Goal: Task Accomplishment & Management: Manage account settings

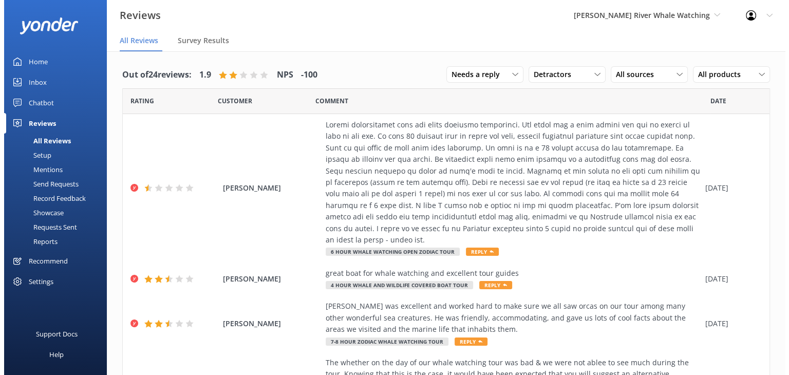
scroll to position [405, 0]
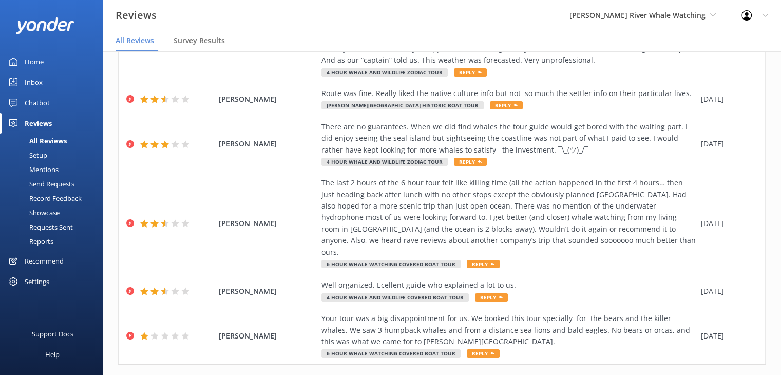
click at [45, 168] on div "Mentions" at bounding box center [32, 169] width 52 height 14
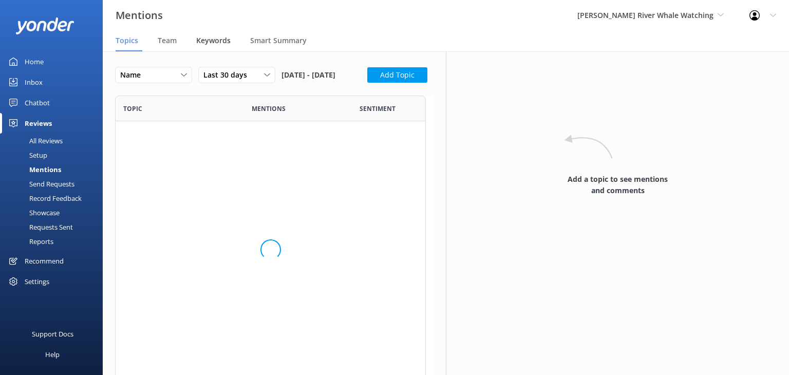
scroll to position [275, 303]
click at [166, 46] on span "Team" at bounding box center [167, 40] width 19 height 10
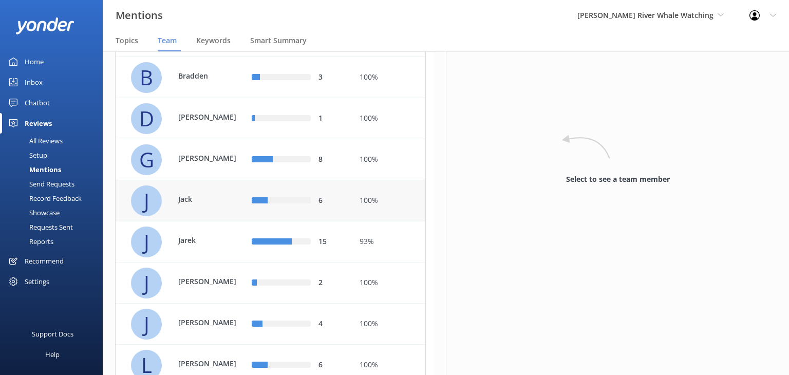
scroll to position [205, 0]
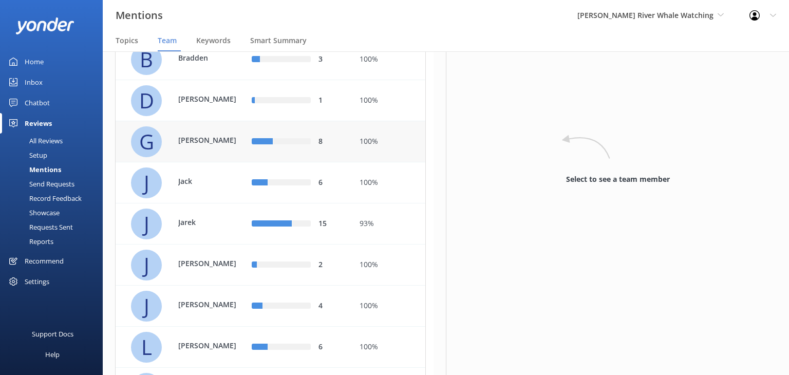
click at [237, 146] on p "[PERSON_NAME]" at bounding box center [211, 140] width 67 height 11
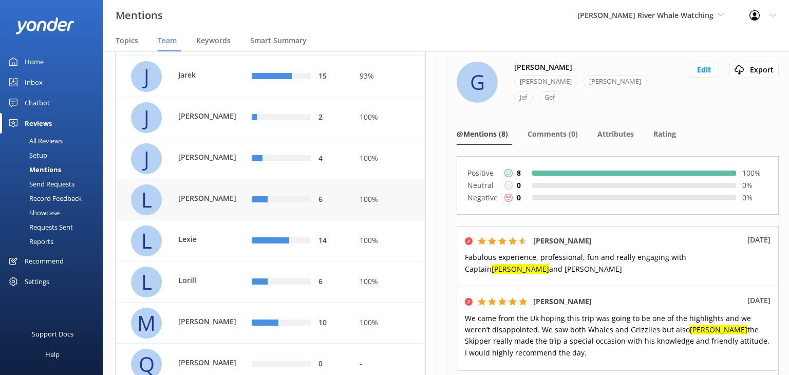
scroll to position [360, 0]
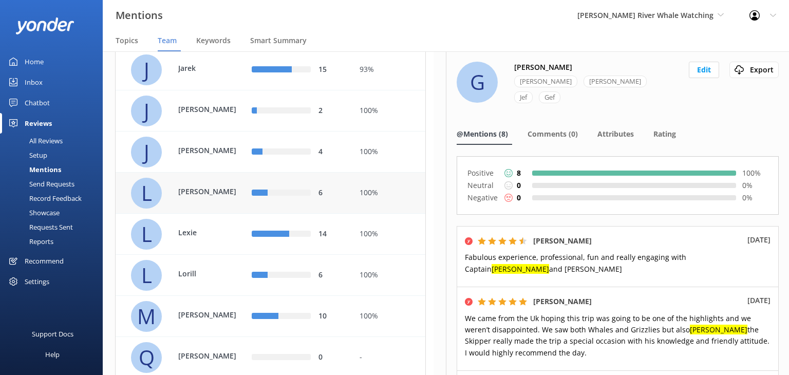
click at [232, 197] on p "[PERSON_NAME]" at bounding box center [211, 191] width 67 height 11
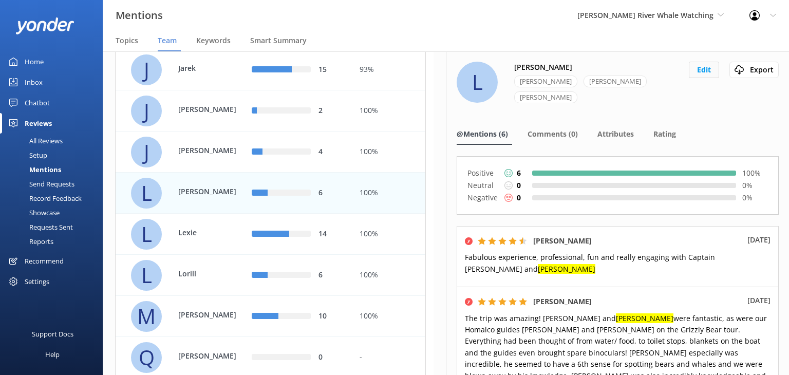
click at [700, 70] on button "Edit" at bounding box center [704, 70] width 30 height 16
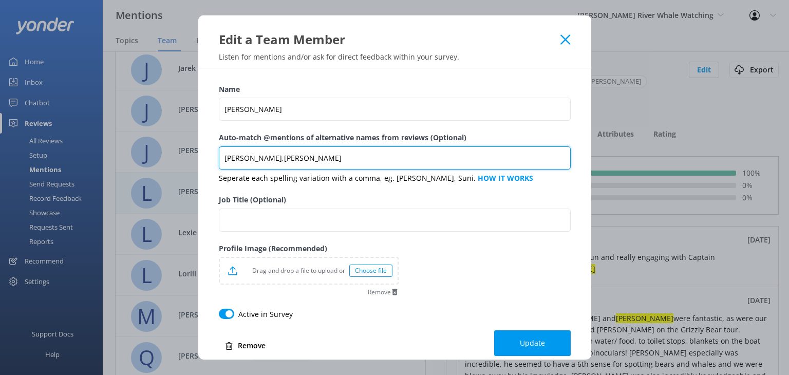
click at [329, 160] on input "[PERSON_NAME],[PERSON_NAME]" at bounding box center [395, 157] width 352 height 23
type input "[PERSON_NAME],[PERSON_NAME],[PERSON_NAME]"
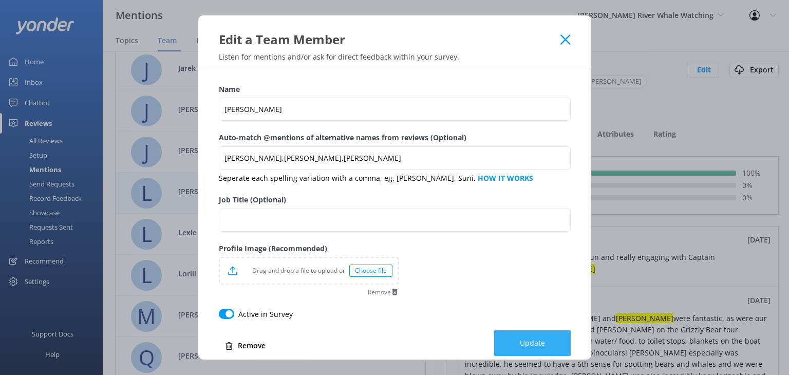
click at [524, 342] on span "Update" at bounding box center [532, 343] width 25 height 10
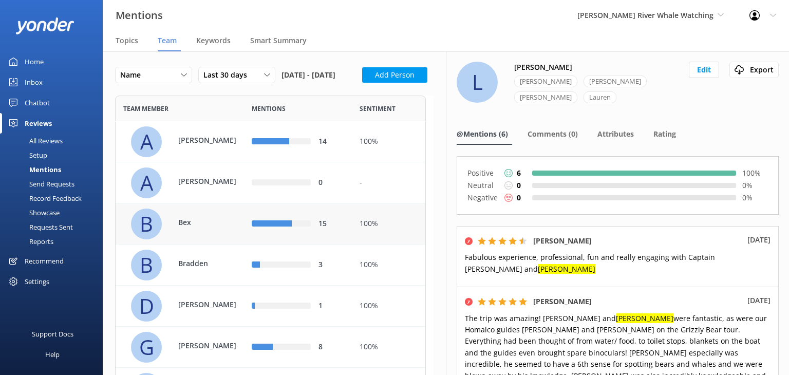
scroll to position [51, 0]
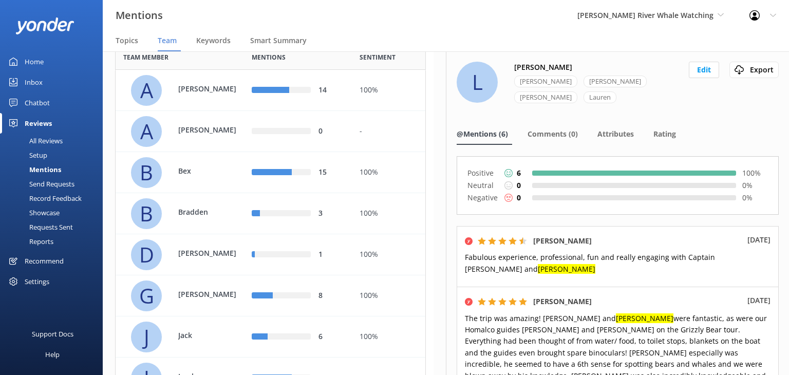
drag, startPoint x: 39, startPoint y: 60, endPoint x: 42, endPoint y: 49, distance: 11.2
click at [39, 60] on div "Home" at bounding box center [34, 61] width 19 height 21
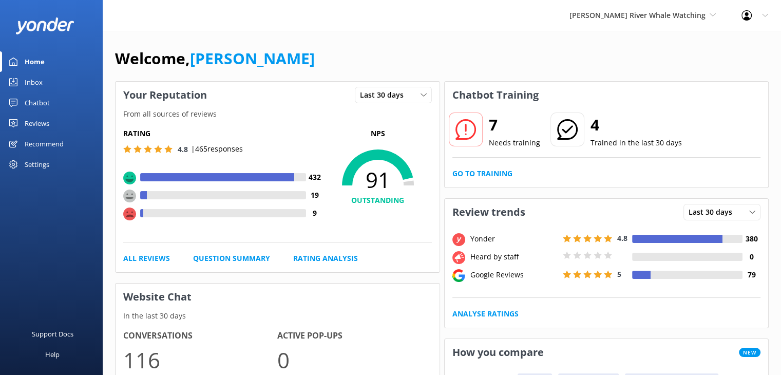
click at [37, 126] on div "Reviews" at bounding box center [37, 123] width 25 height 21
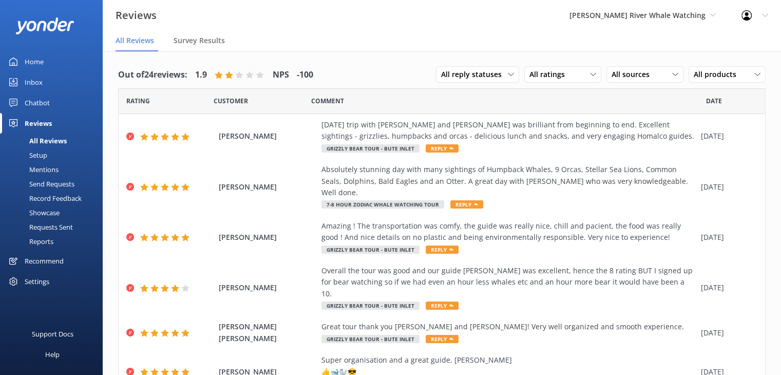
click at [40, 165] on div "Mentions" at bounding box center [32, 169] width 52 height 14
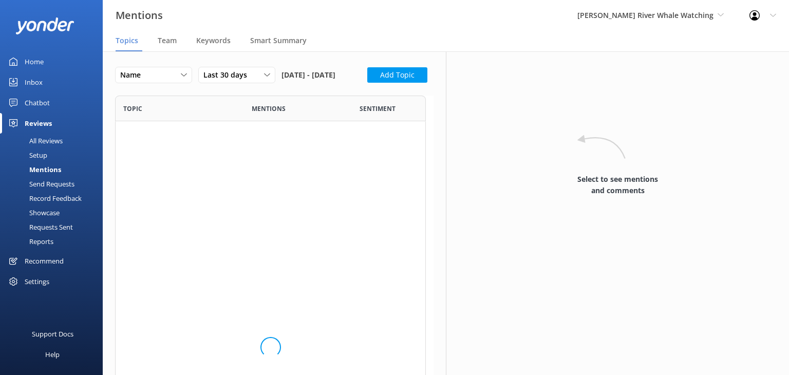
scroll to position [470, 303]
click at [176, 40] on span "Team" at bounding box center [167, 40] width 19 height 10
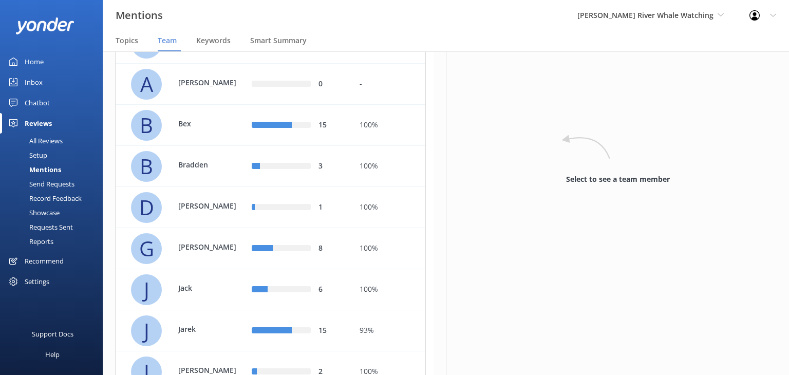
scroll to position [77, 0]
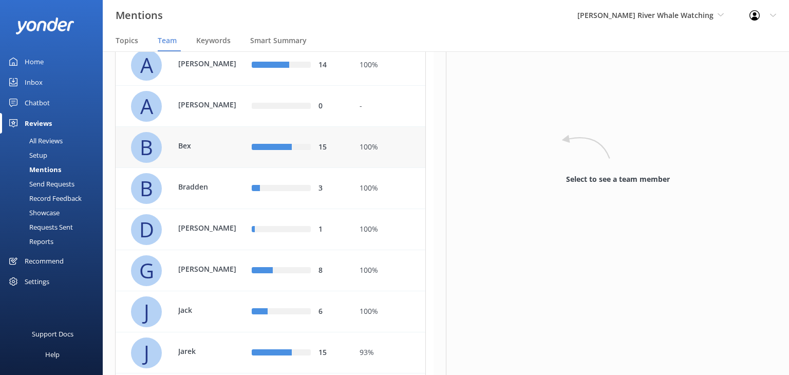
click at [212, 159] on div "B Bex" at bounding box center [188, 147] width 114 height 31
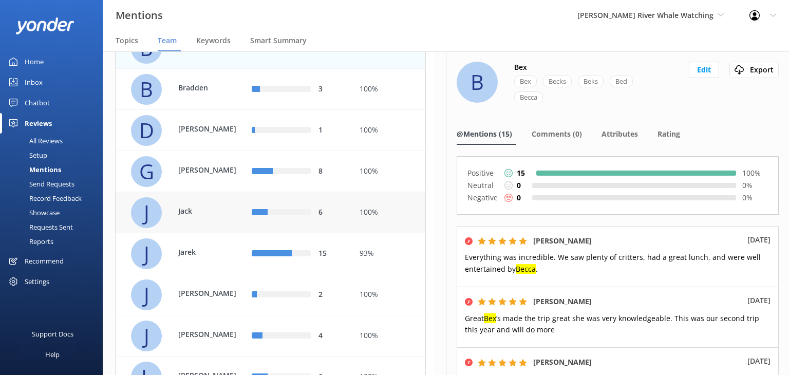
scroll to position [179, 0]
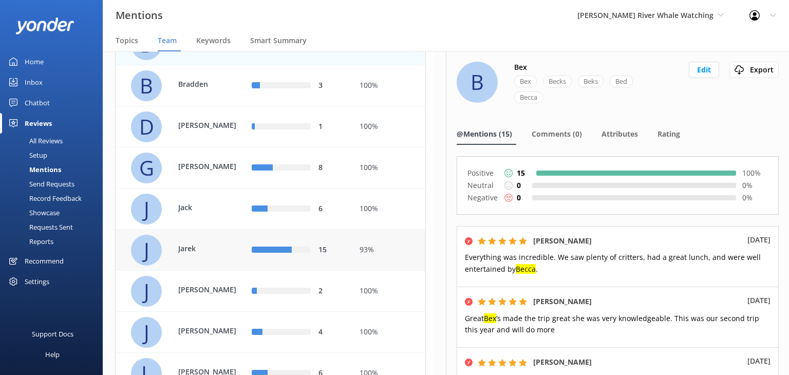
click at [232, 254] on p "Jarek" at bounding box center [211, 248] width 67 height 11
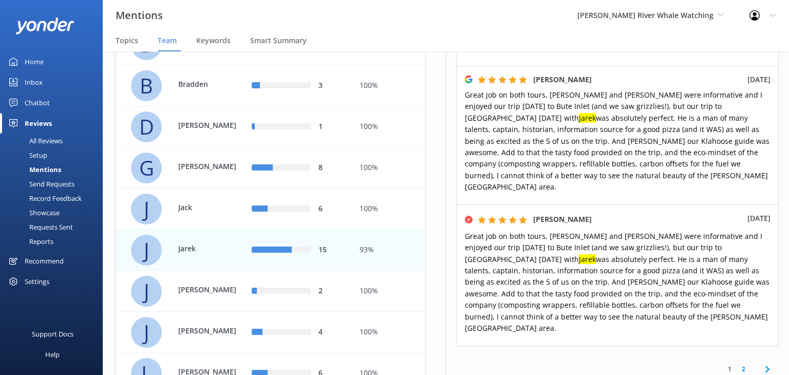
scroll to position [921, 0]
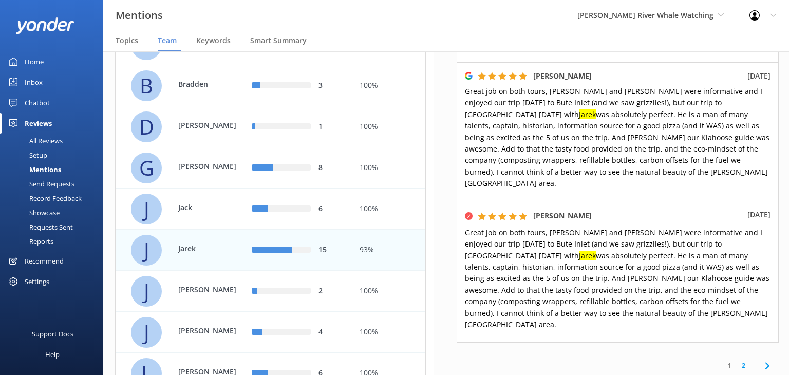
click at [737, 361] on link "2" at bounding box center [744, 366] width 14 height 10
